Goal: Navigation & Orientation: Find specific page/section

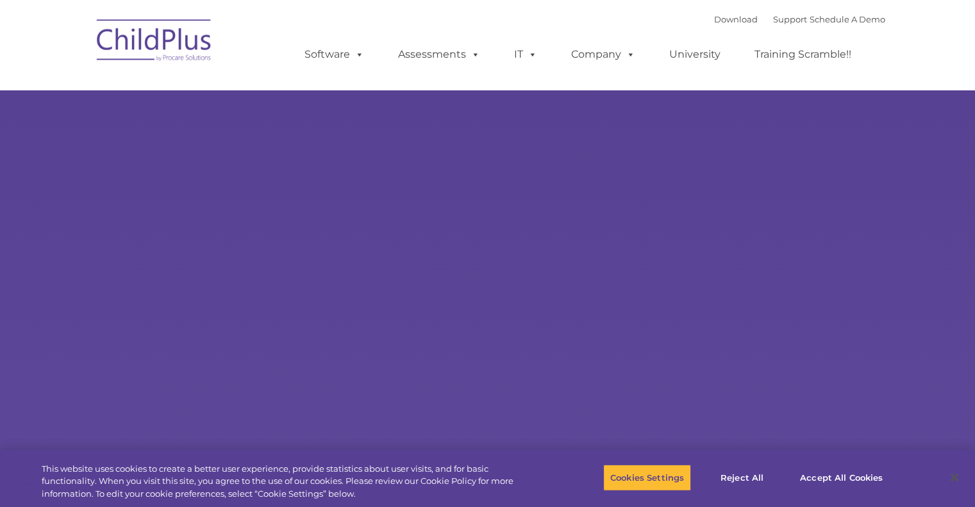
select select "MEDIUM"
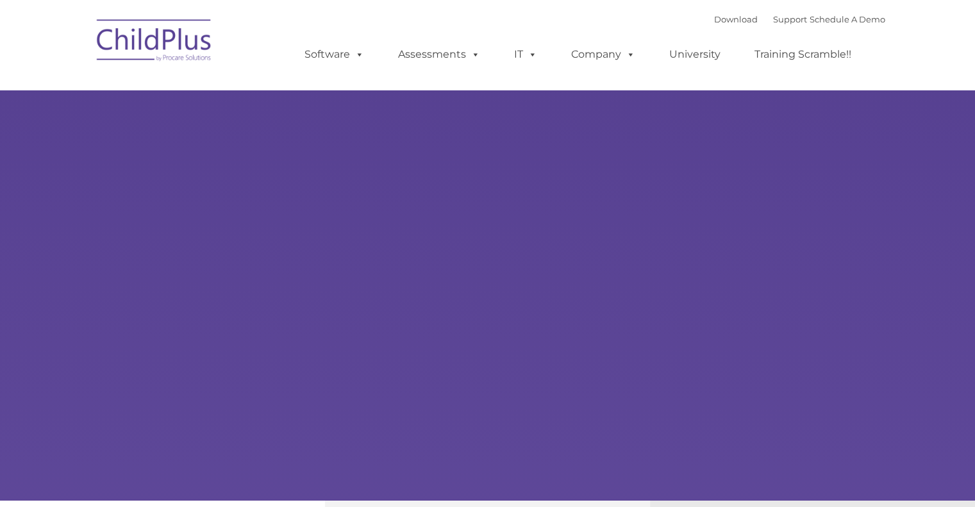
type input ""
select select "MEDIUM"
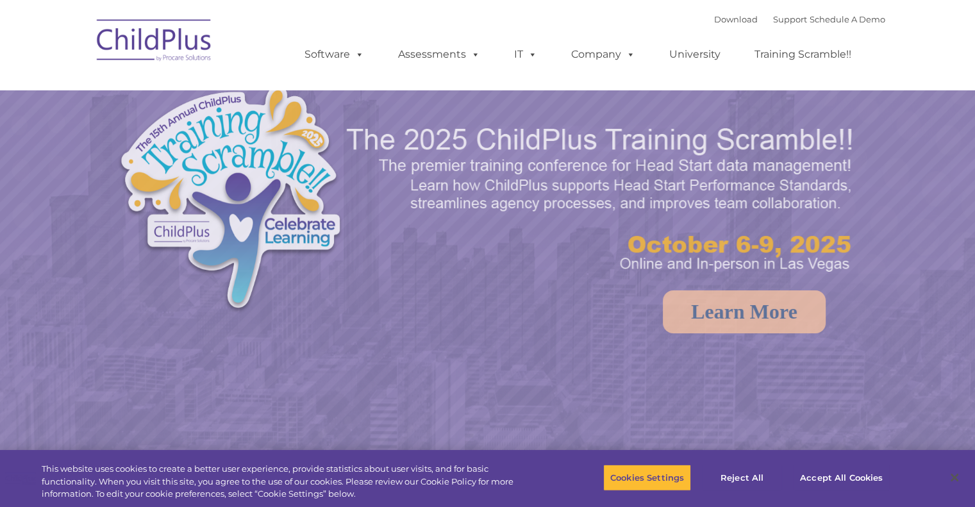
select select "MEDIUM"
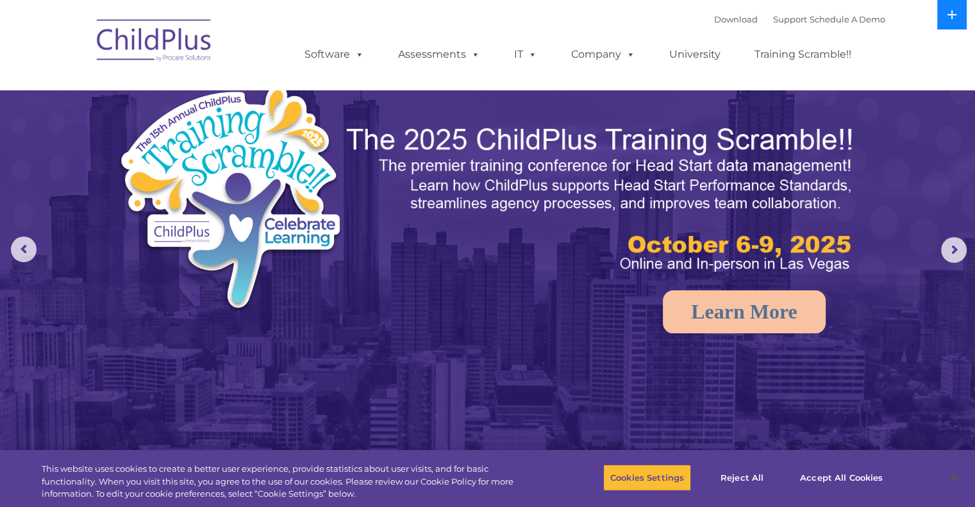
click at [945, 16] on button at bounding box center [951, 14] width 29 height 29
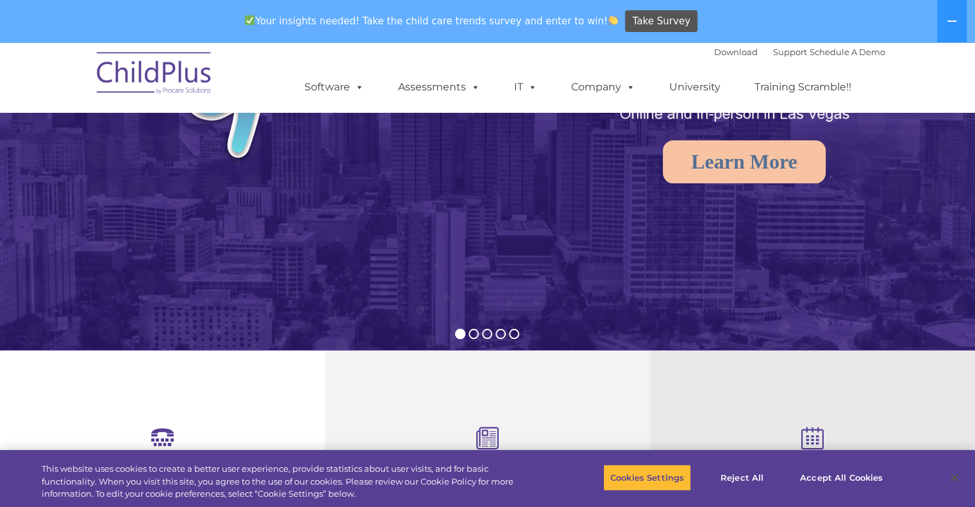
scroll to position [258, 0]
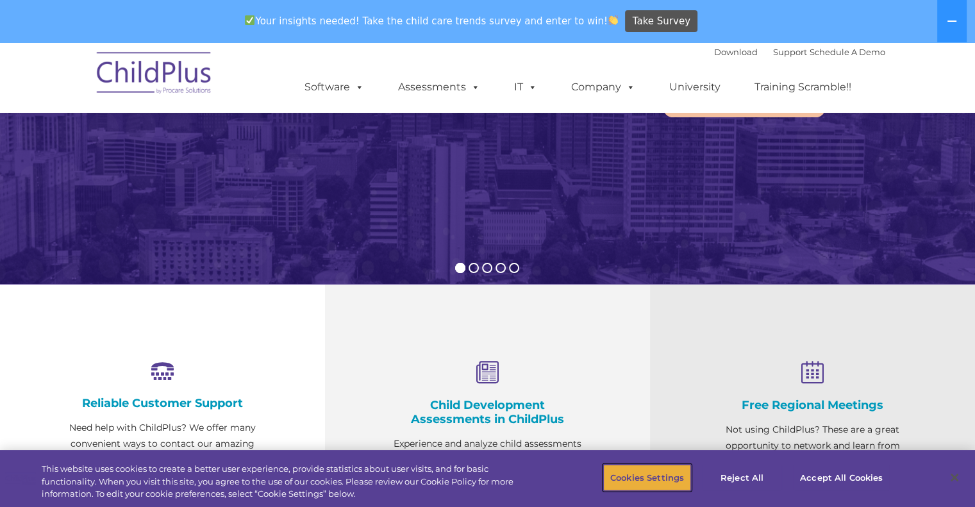
click at [670, 471] on button "Cookies Settings" at bounding box center [647, 477] width 88 height 27
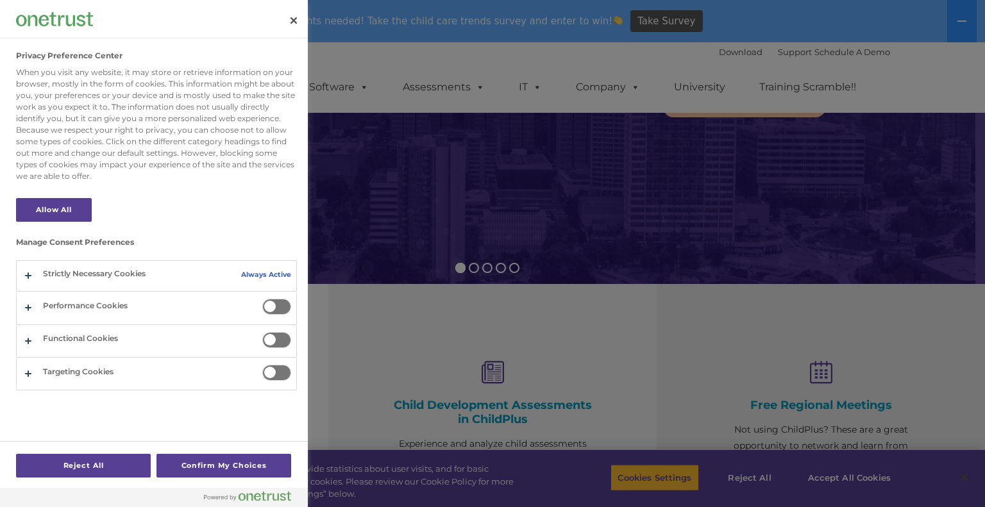
click at [861, 386] on div at bounding box center [492, 253] width 985 height 507
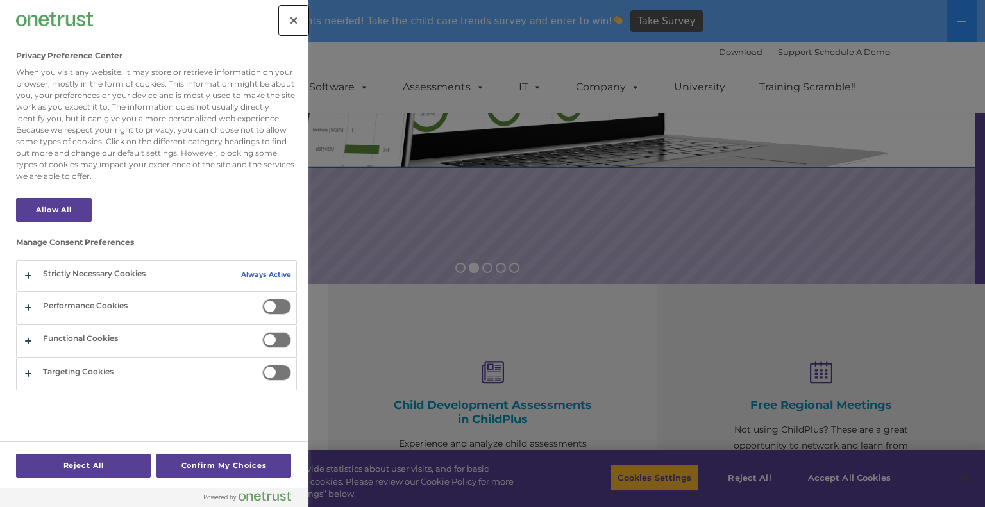
click at [294, 22] on button "Close" at bounding box center [293, 20] width 28 height 28
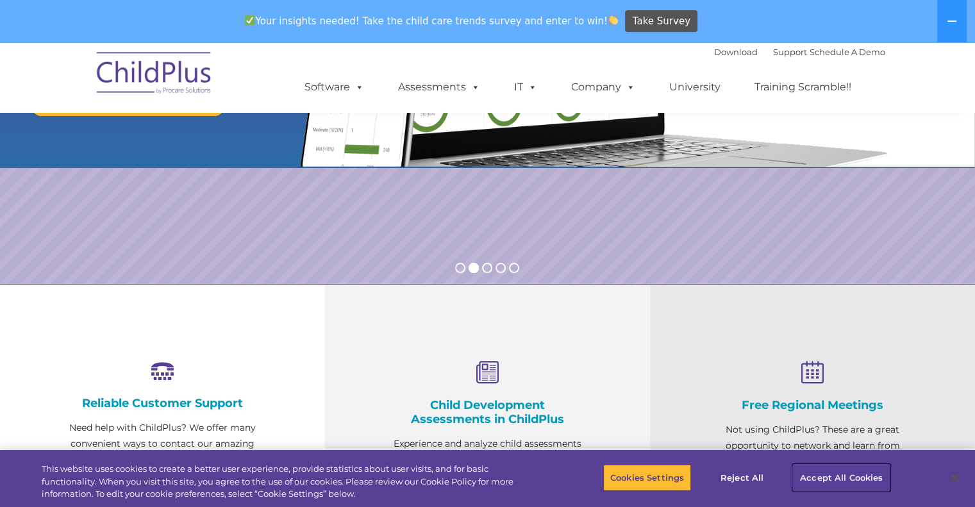
click at [829, 479] on button "Accept All Cookies" at bounding box center [841, 477] width 97 height 27
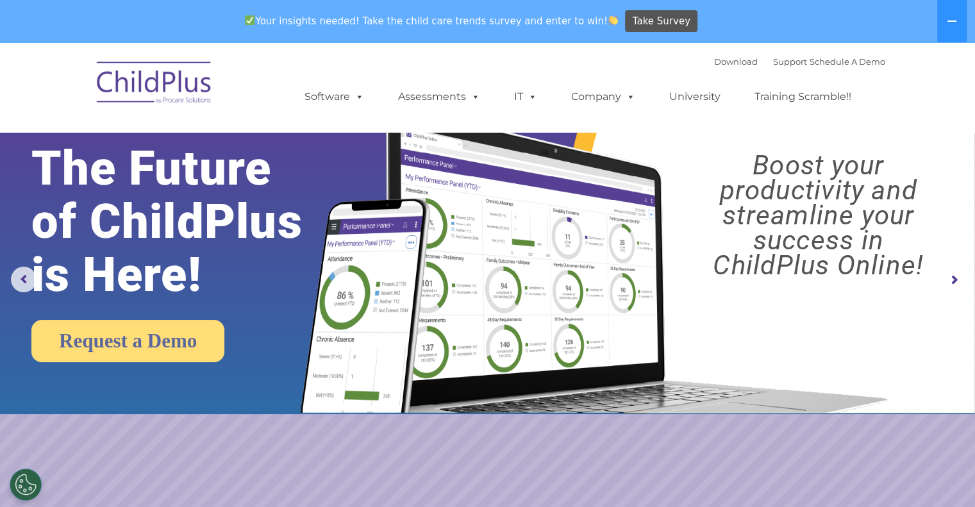
scroll to position [0, 0]
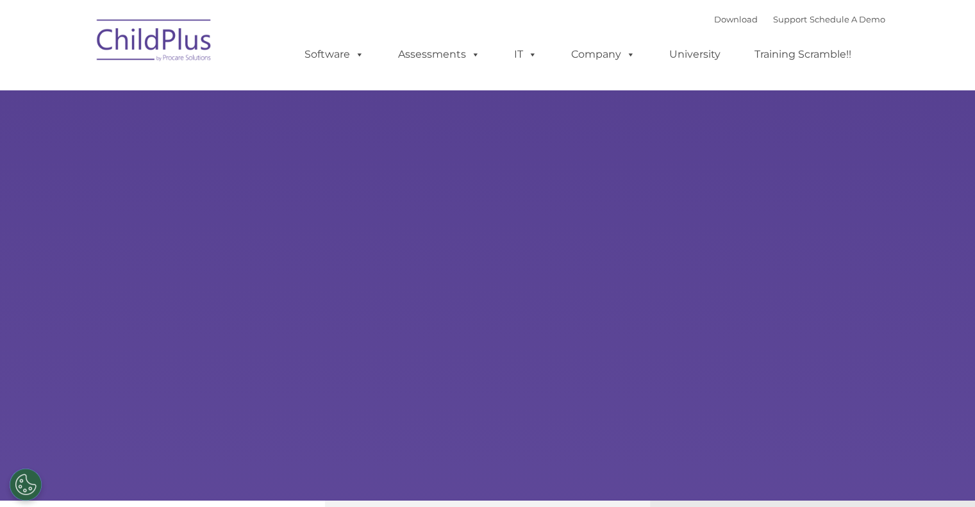
select select "MEDIUM"
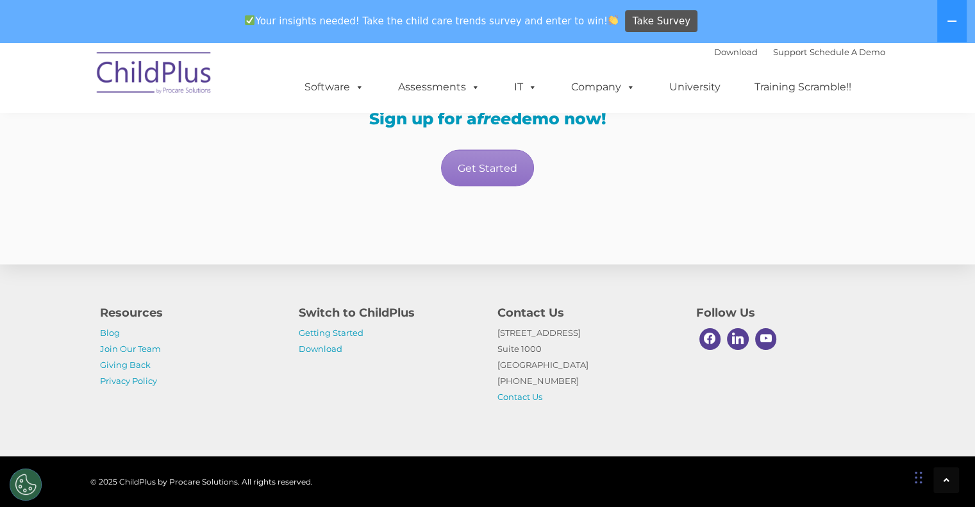
scroll to position [2331, 0]
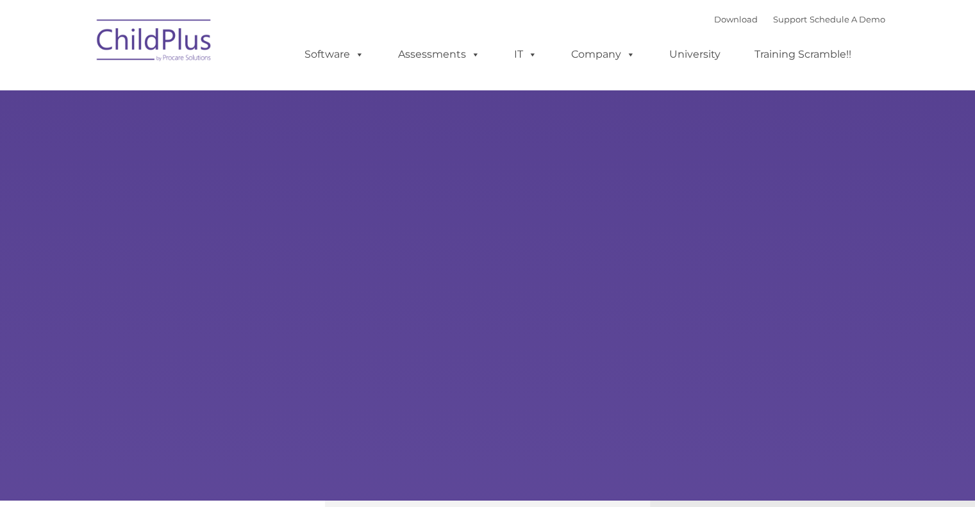
select select "MEDIUM"
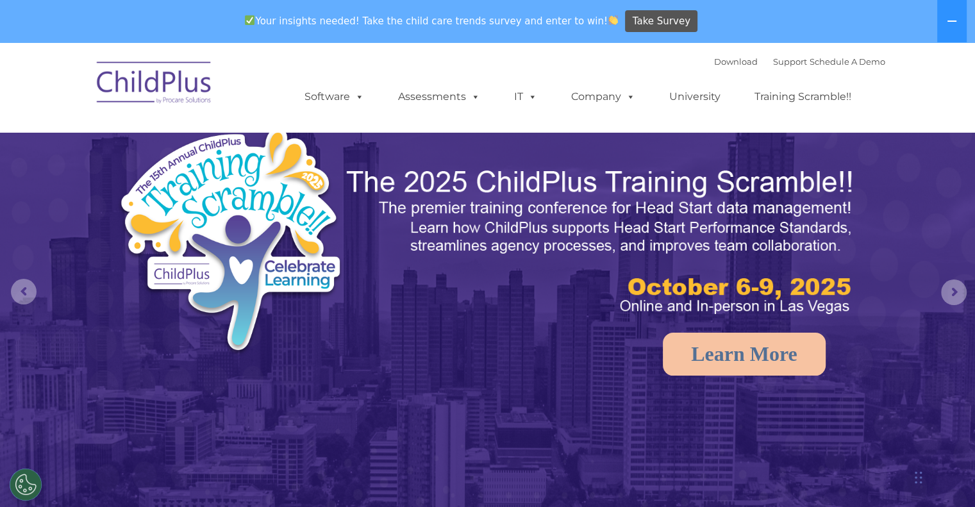
click at [185, 82] on img at bounding box center [154, 85] width 128 height 64
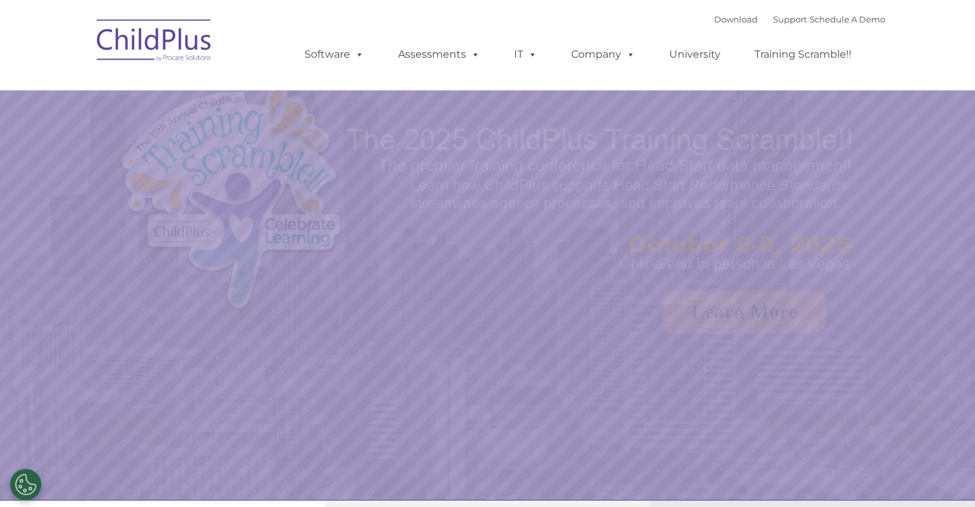
select select "MEDIUM"
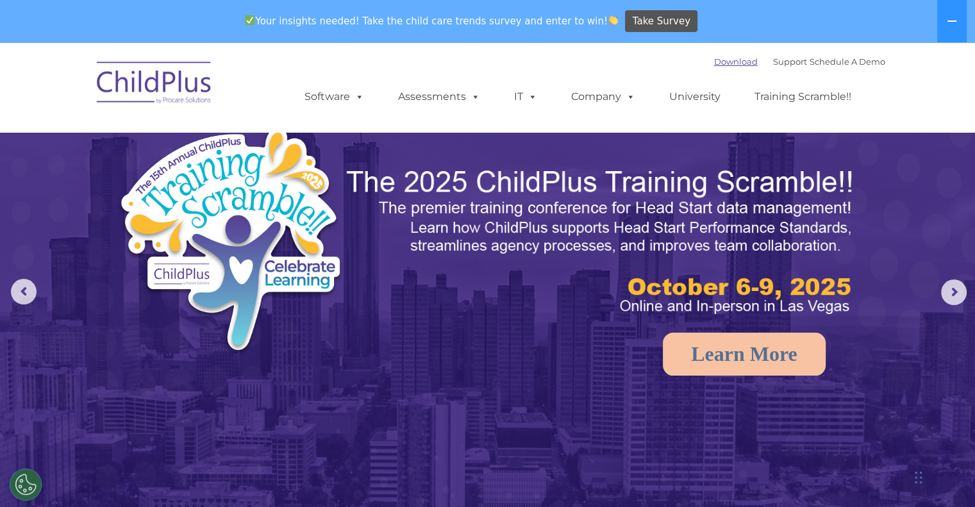
click at [726, 61] on link "Download" at bounding box center [736, 61] width 44 height 10
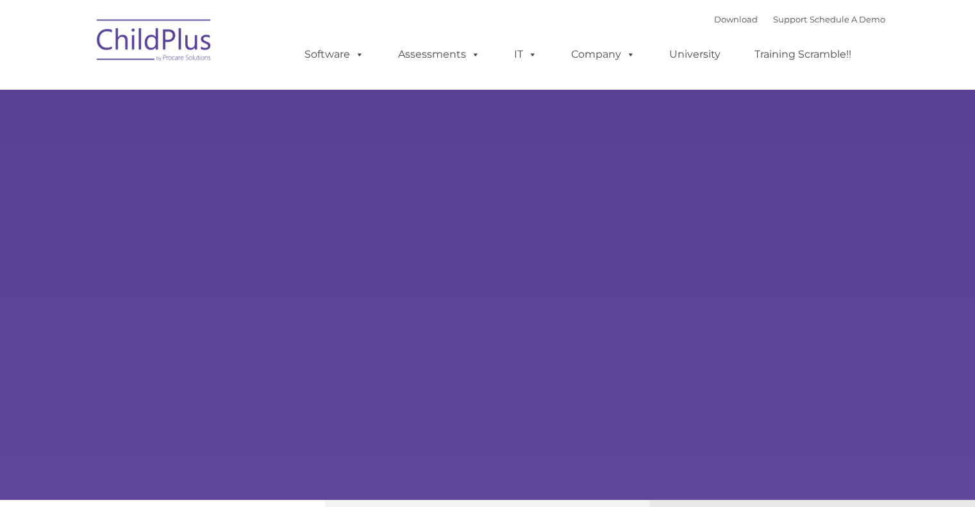
type input ""
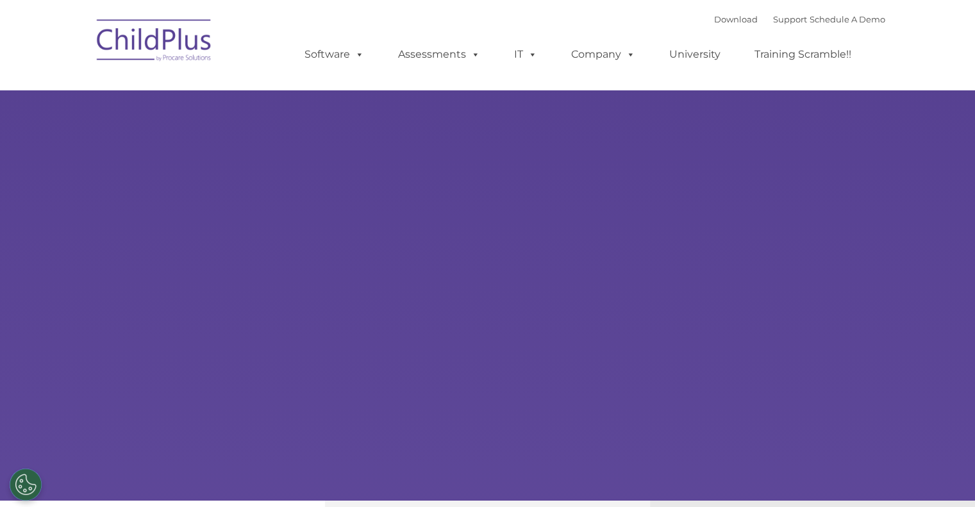
select select "MEDIUM"
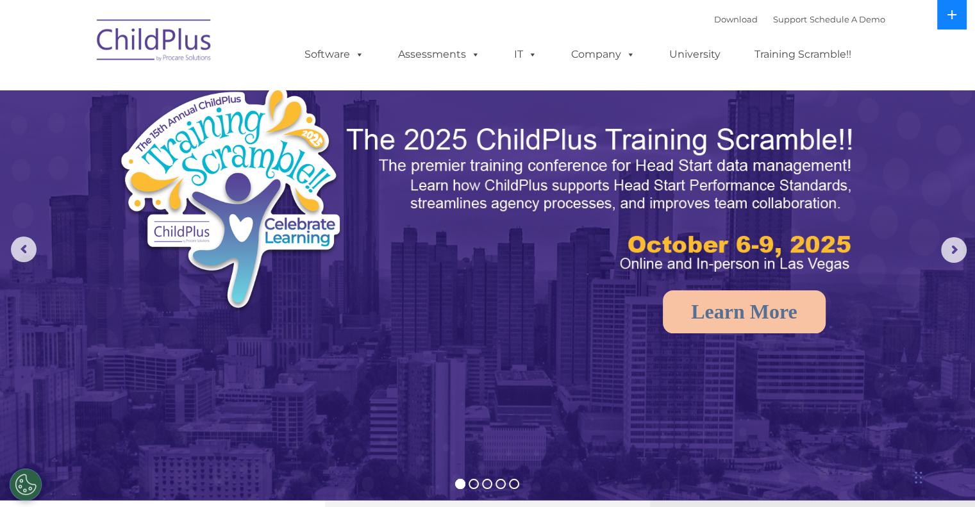
click at [948, 18] on icon at bounding box center [952, 15] width 10 height 10
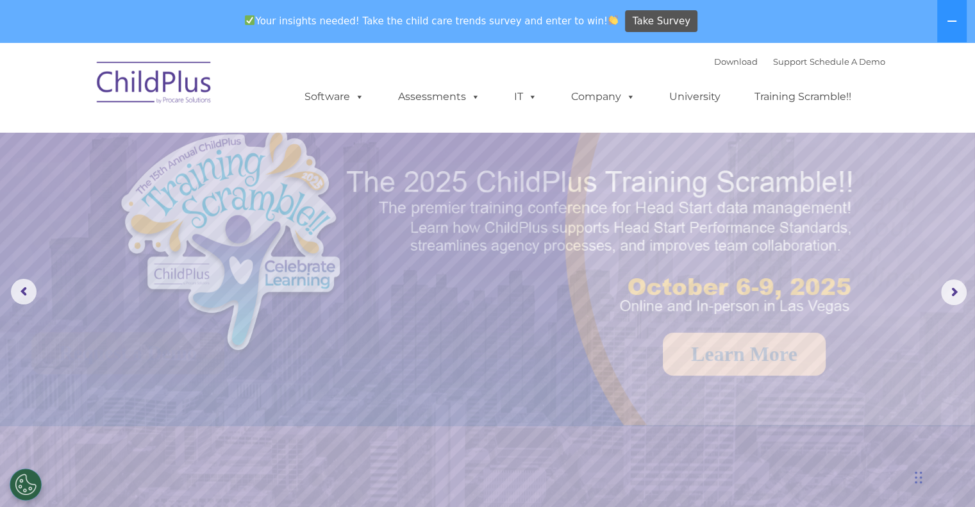
click at [784, 6] on div "Your insights needed! Take the child care trends survey and enter to win! Take …" at bounding box center [469, 22] width 939 height 42
